Goal: Task Accomplishment & Management: Use online tool/utility

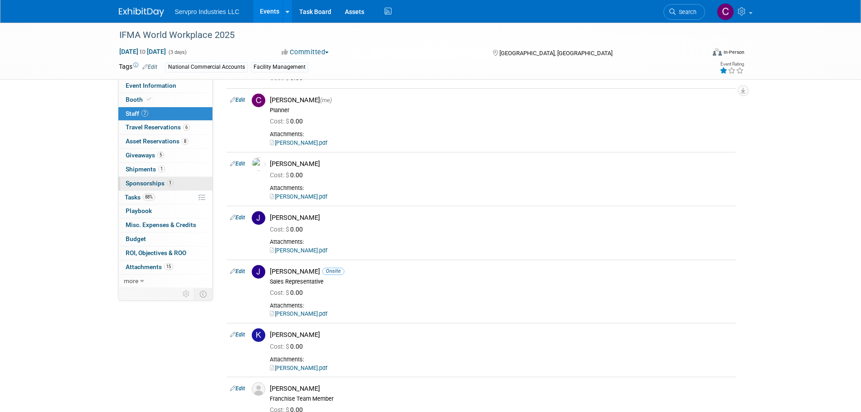
scroll to position [71, 0]
click at [144, 169] on span "Shipments 1" at bounding box center [145, 169] width 39 height 7
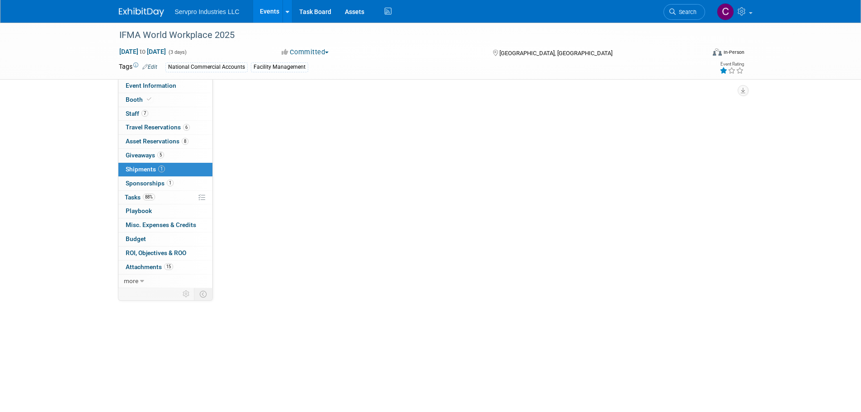
scroll to position [0, 0]
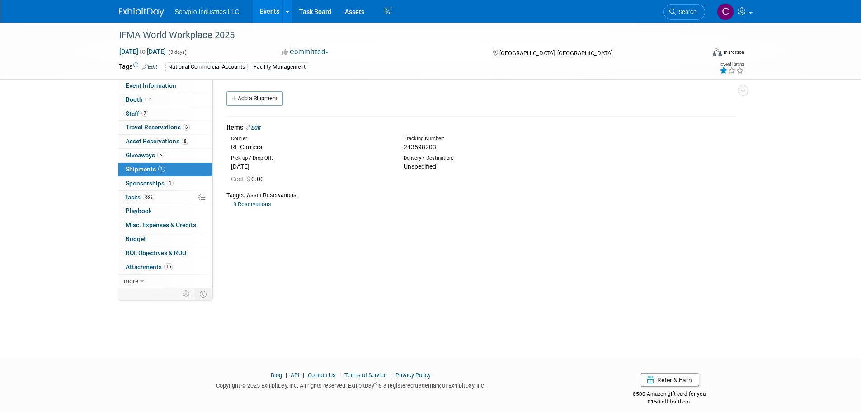
drag, startPoint x: 435, startPoint y: 144, endPoint x: 405, endPoint y: 148, distance: 30.1
click at [405, 148] on span "243598203" at bounding box center [420, 146] width 33 height 7
copy span "243598203"
click at [140, 99] on span "Booth" at bounding box center [140, 99] width 28 height 7
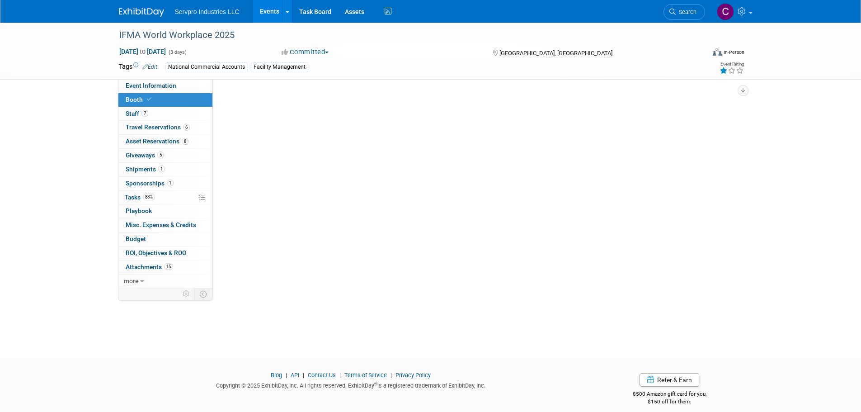
select select "Tradewinds Immerse Popup 10 Foot Banner Stand"
select select "[PERSON_NAME]"
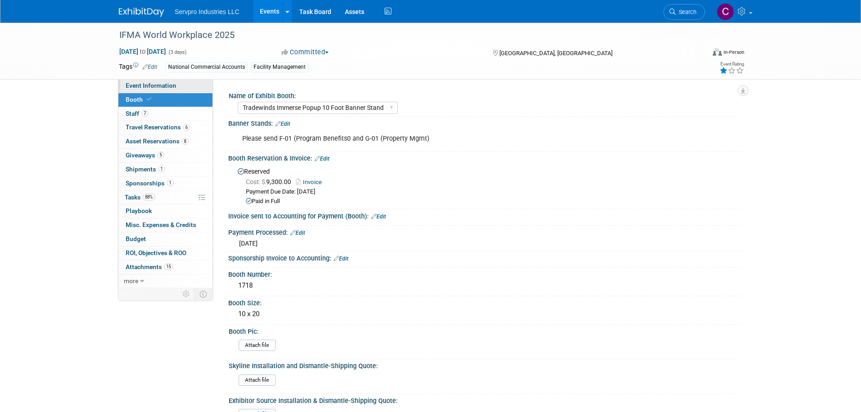
click at [157, 84] on span "Event Information" at bounding box center [151, 85] width 51 height 7
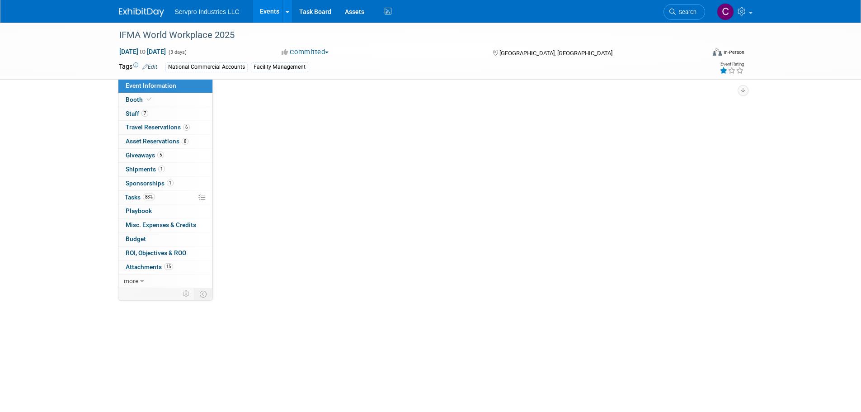
select select "Exhibitor"
select select "Linked In"
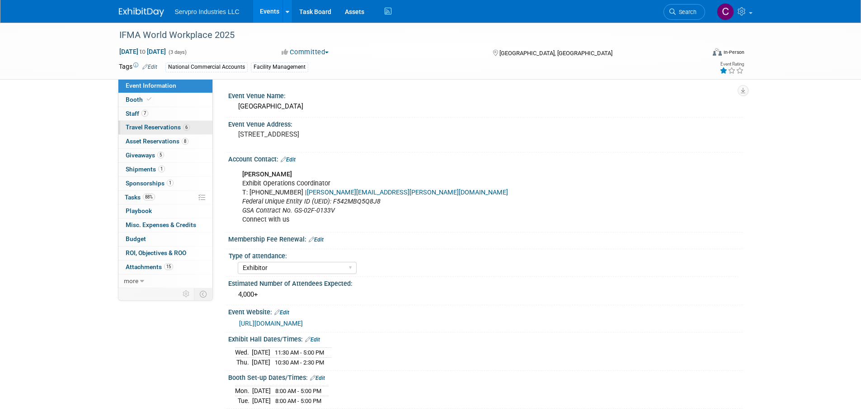
click at [133, 126] on span "Travel Reservations 6" at bounding box center [158, 126] width 64 height 7
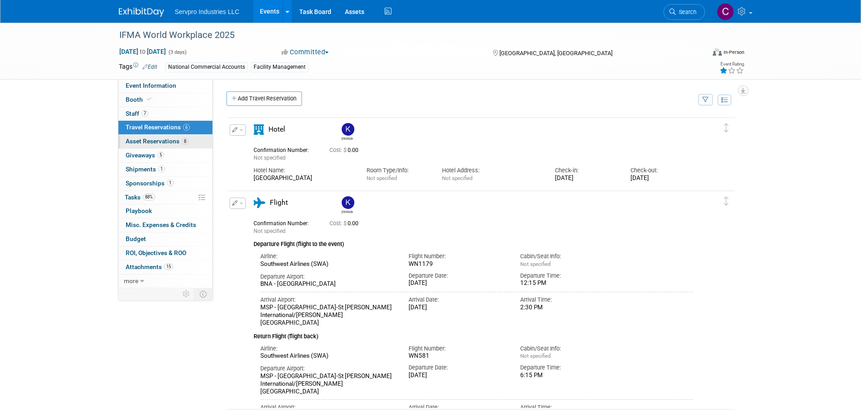
click at [135, 138] on span "Asset Reservations 8" at bounding box center [157, 140] width 63 height 7
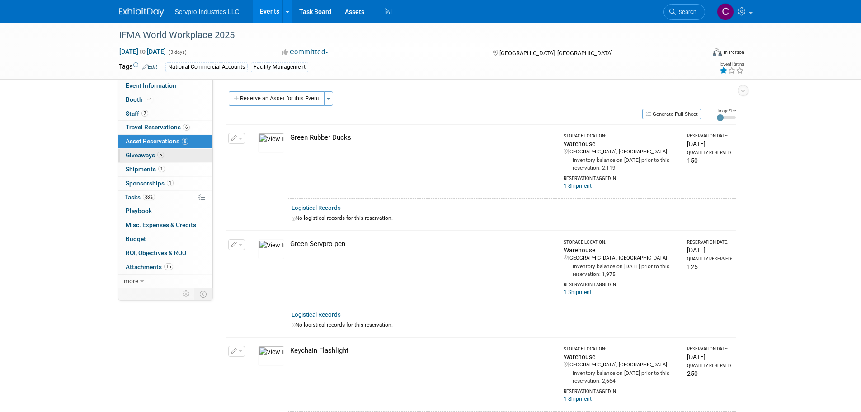
click at [133, 159] on link "5 Giveaways 5" at bounding box center [165, 156] width 94 height 14
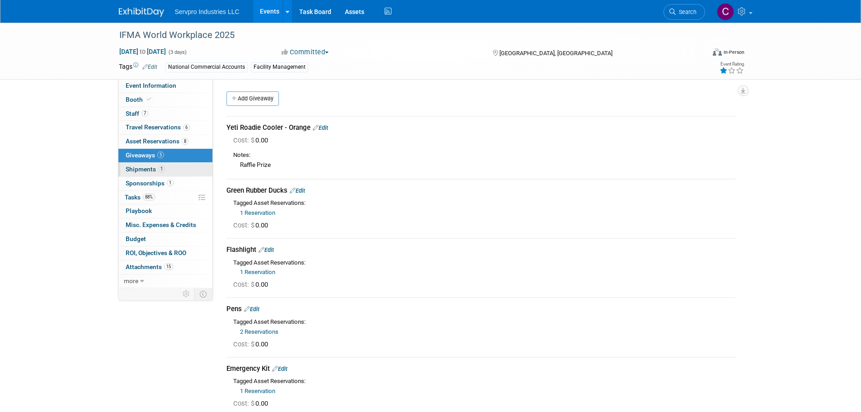
click at [133, 166] on span "Shipments 1" at bounding box center [145, 169] width 39 height 7
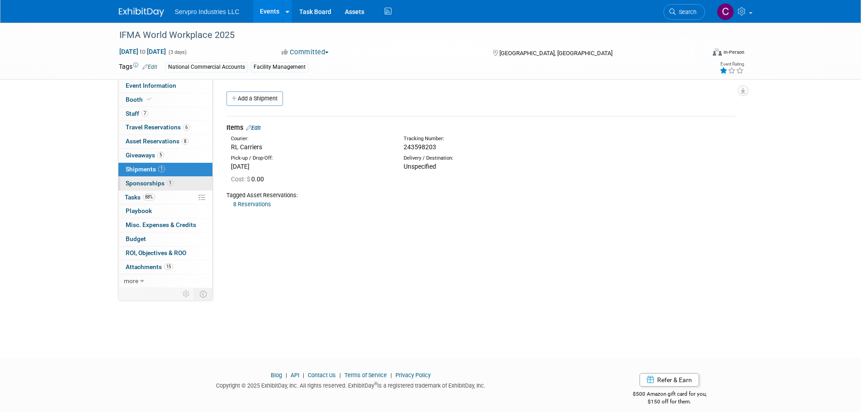
click at [134, 181] on span "Sponsorships 1" at bounding box center [150, 183] width 48 height 7
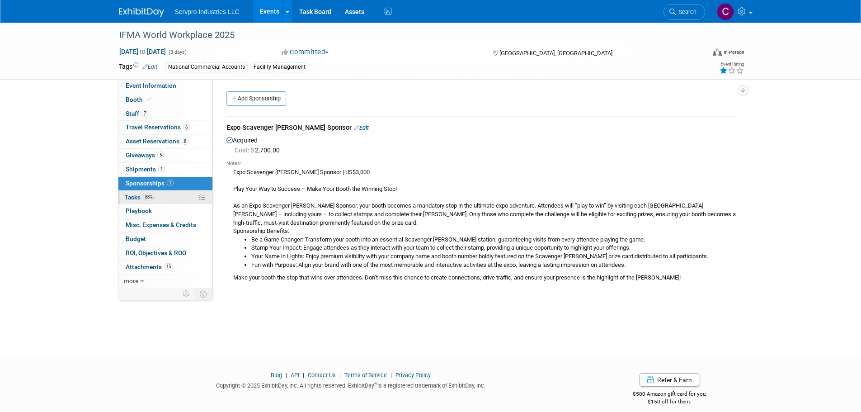
click at [133, 197] on span "Tasks 88%" at bounding box center [140, 197] width 30 height 7
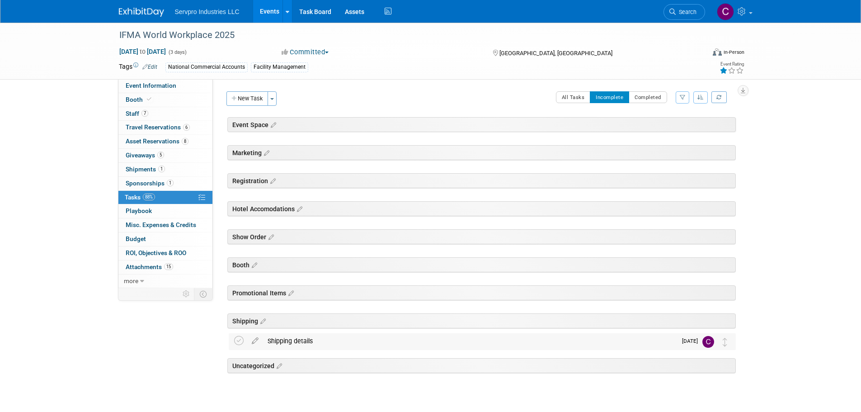
click at [278, 340] on div "Shipping details" at bounding box center [470, 340] width 414 height 15
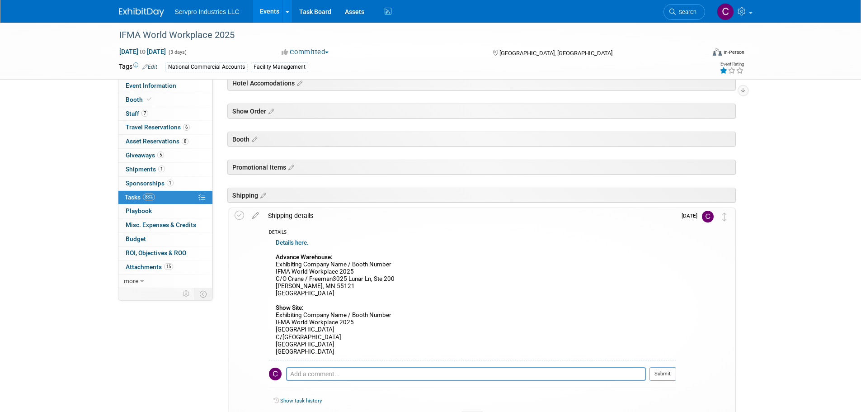
scroll to position [131, 0]
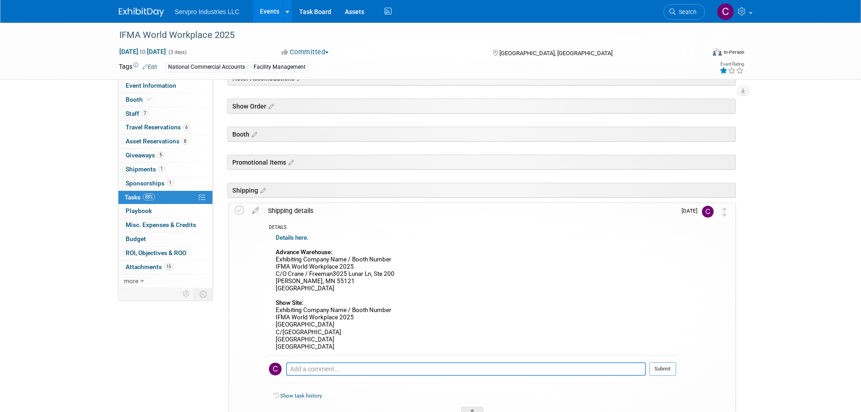
click at [285, 239] on b "Details here." at bounding box center [292, 237] width 33 height 7
click at [141, 268] on span "Attachments 15" at bounding box center [149, 266] width 47 height 7
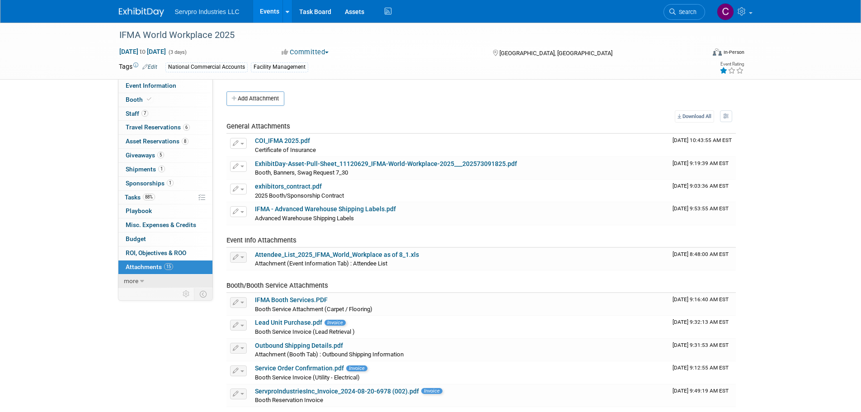
click at [127, 282] on span "more" at bounding box center [131, 280] width 14 height 7
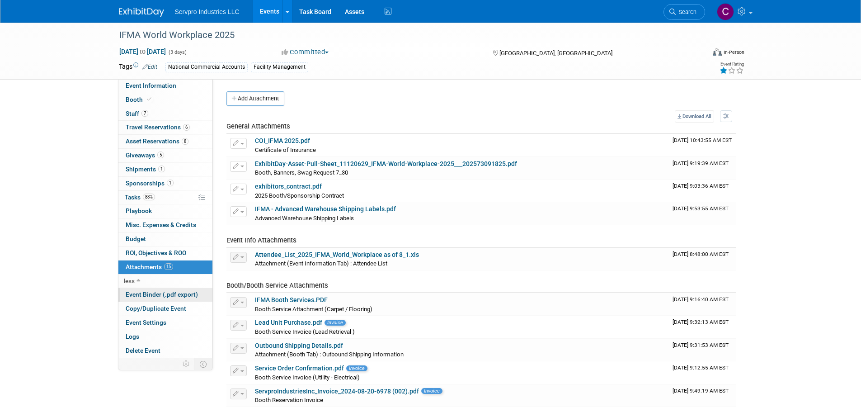
click at [149, 298] on span "Event Binder (.pdf export)" at bounding box center [162, 294] width 72 height 7
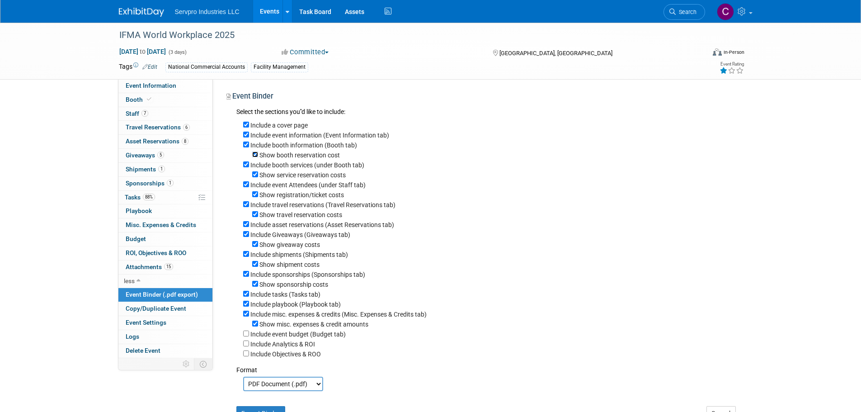
click at [255, 156] on input "Show booth reservation cost" at bounding box center [255, 154] width 6 height 6
checkbox input "false"
click at [253, 176] on input "Show service reservation costs" at bounding box center [255, 174] width 6 height 6
checkbox input "false"
click at [255, 196] on input "Show registration/ticket costs" at bounding box center [255, 194] width 6 height 6
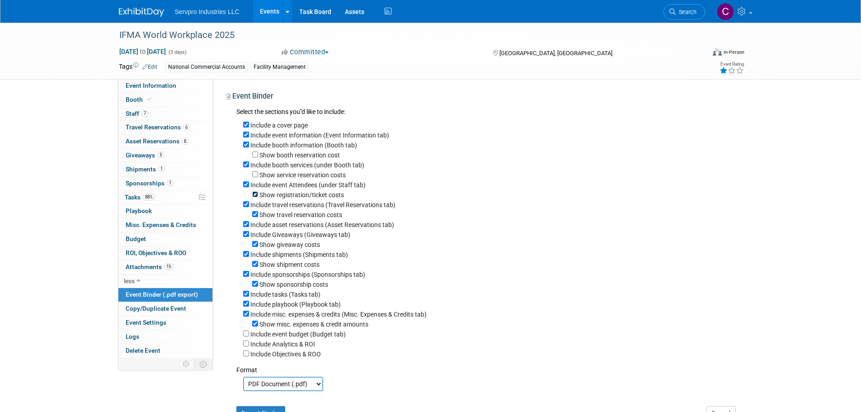
checkbox input "false"
click at [254, 217] on input "Show travel reservation costs" at bounding box center [255, 214] width 6 height 6
checkbox input "false"
click at [256, 247] on input "Show giveaway costs" at bounding box center [255, 244] width 6 height 6
checkbox input "false"
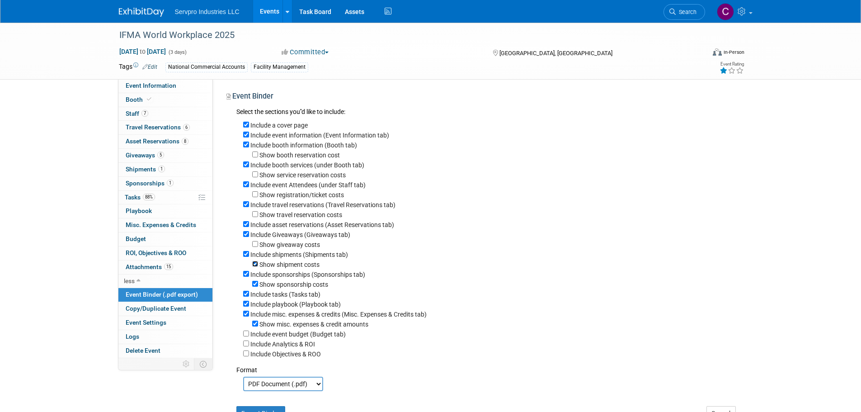
click at [254, 267] on input "Show shipment costs" at bounding box center [255, 264] width 6 height 6
checkbox input "false"
click at [253, 287] on input "Show sponsorship costs" at bounding box center [255, 284] width 6 height 6
checkbox input "false"
click at [255, 326] on input "Show misc. expenses & credit amounts" at bounding box center [255, 324] width 6 height 6
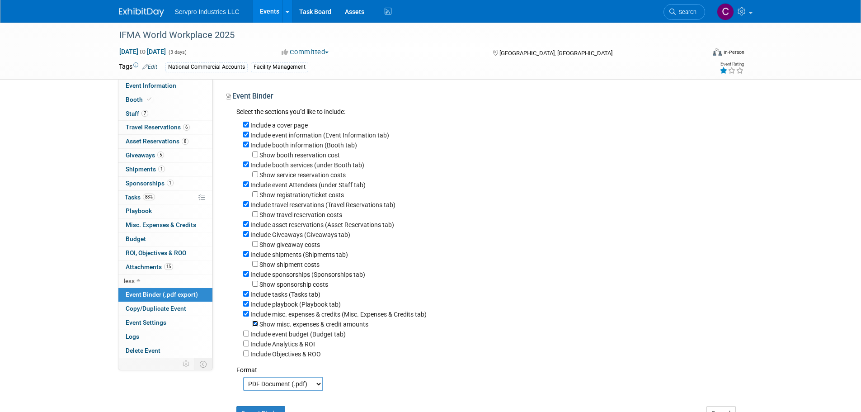
checkbox input "false"
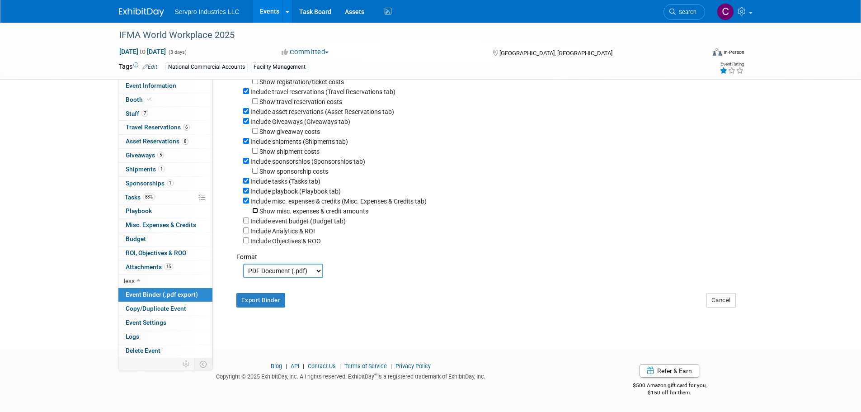
scroll to position [124, 0]
click at [271, 268] on select "PDF Document (.pdf) Microsoft Word (.docx)" at bounding box center [283, 271] width 80 height 14
click at [363, 286] on div "Export Binder Cancel" at bounding box center [486, 296] width 513 height 36
click at [246, 303] on button "Export Binder" at bounding box center [260, 300] width 49 height 14
click at [150, 307] on span "Copy/Duplicate Event" at bounding box center [156, 308] width 61 height 7
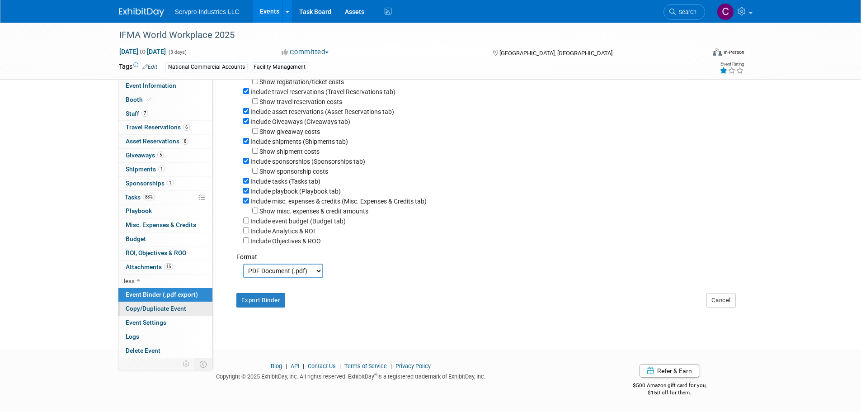
scroll to position [0, 0]
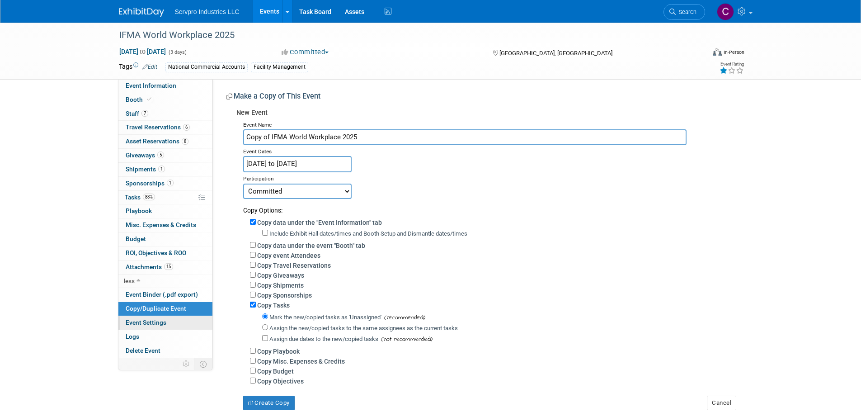
click at [146, 322] on span "Event Settings" at bounding box center [146, 322] width 41 height 7
